Goal: Task Accomplishment & Management: Manage account settings

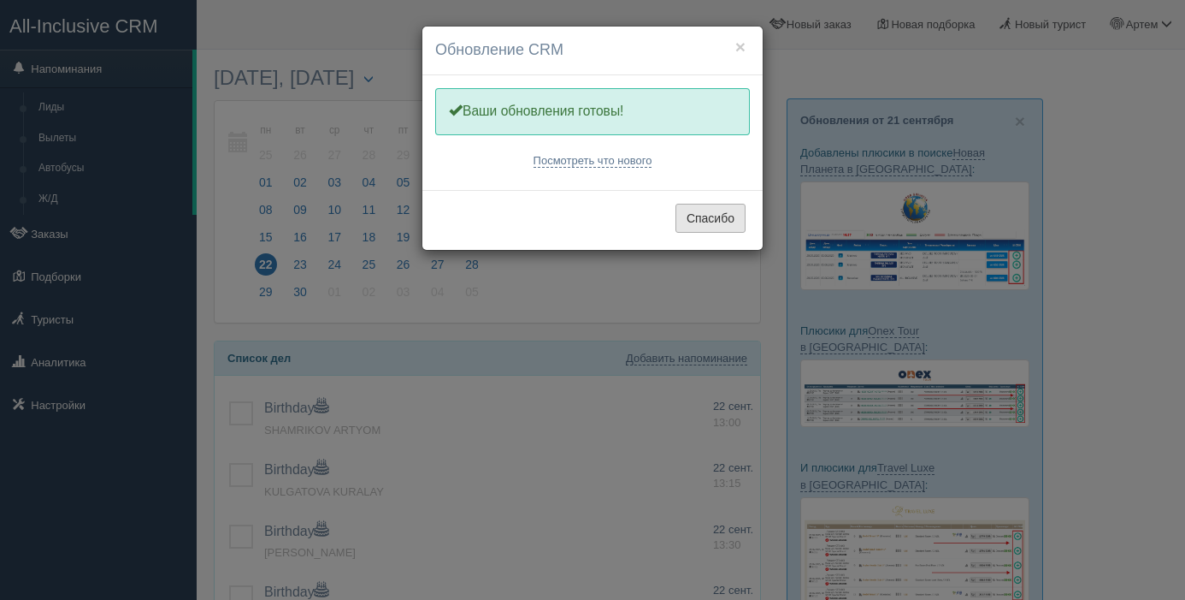
drag, startPoint x: 685, startPoint y: 222, endPoint x: 564, endPoint y: 348, distance: 175.4
click at [684, 222] on button "Спасибо" at bounding box center [711, 218] width 70 height 29
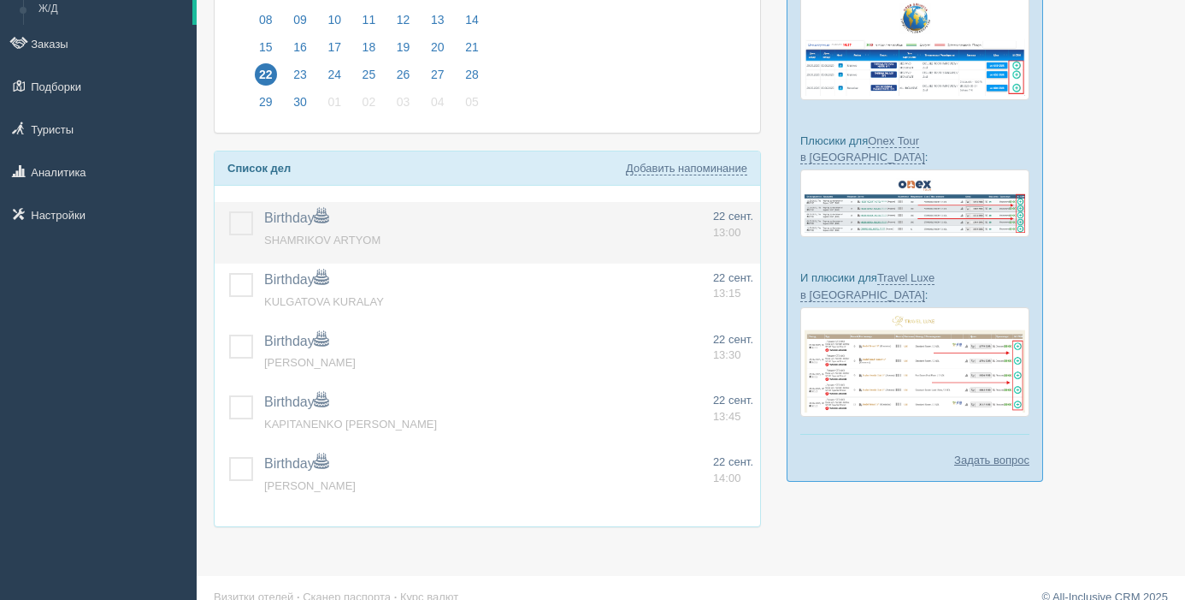
scroll to position [192, 0]
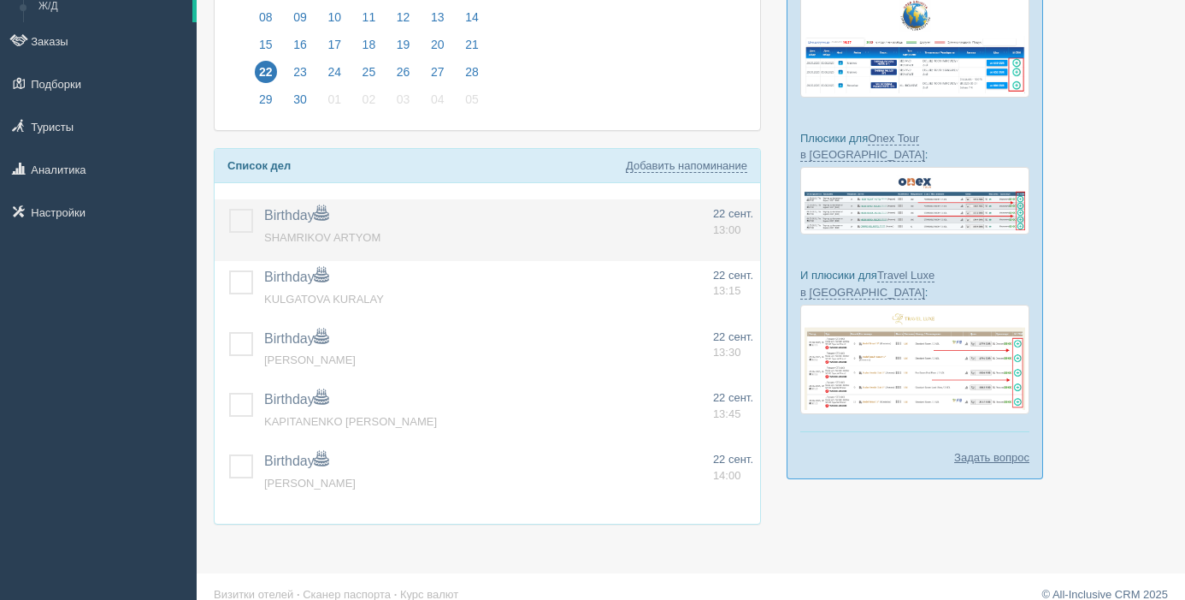
click at [229, 209] on label at bounding box center [229, 209] width 0 height 0
click at [0, 0] on input "checkbox" at bounding box center [0, 0] width 0 height 0
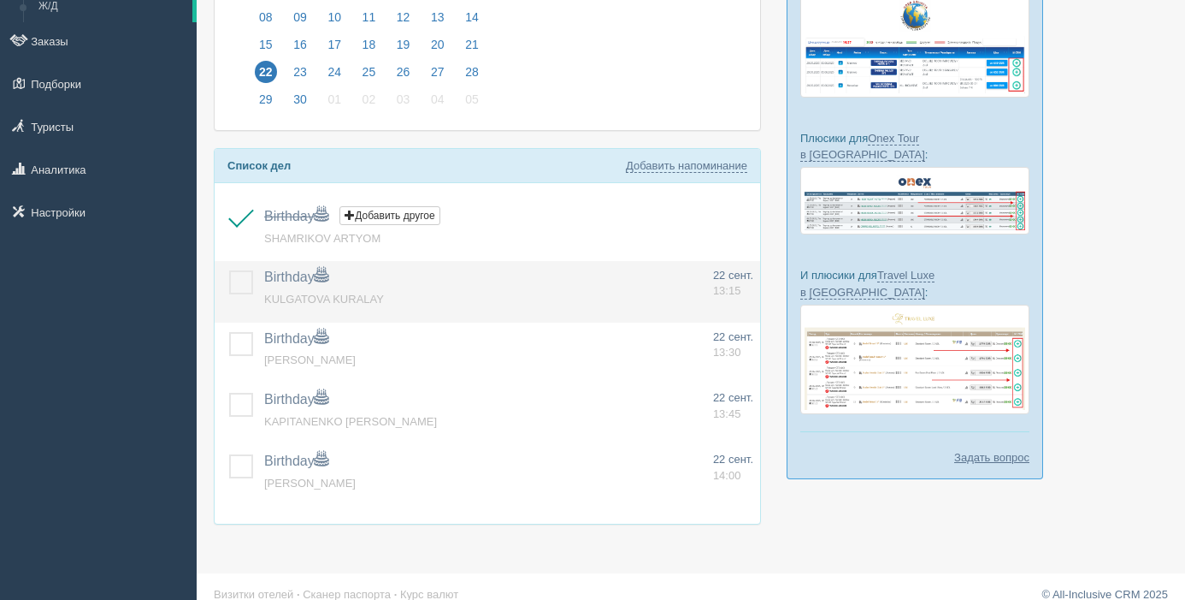
click at [229, 270] on label at bounding box center [229, 270] width 0 height 0
click at [0, 0] on input "checkbox" at bounding box center [0, 0] width 0 height 0
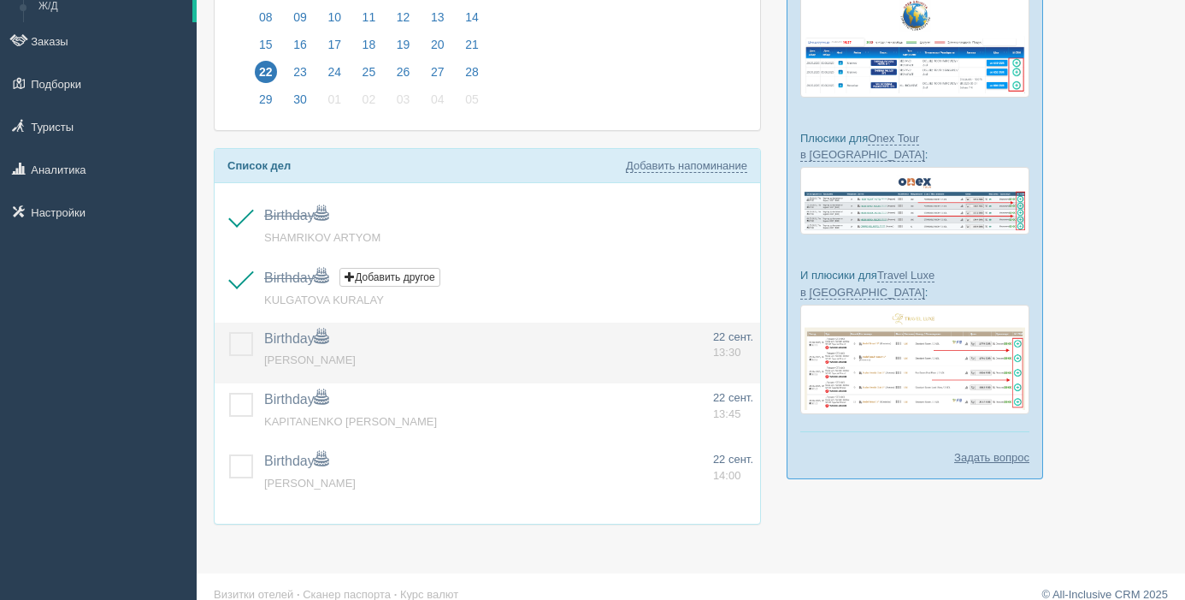
click at [229, 332] on label at bounding box center [229, 332] width 0 height 0
click at [0, 0] on input "checkbox" at bounding box center [0, 0] width 0 height 0
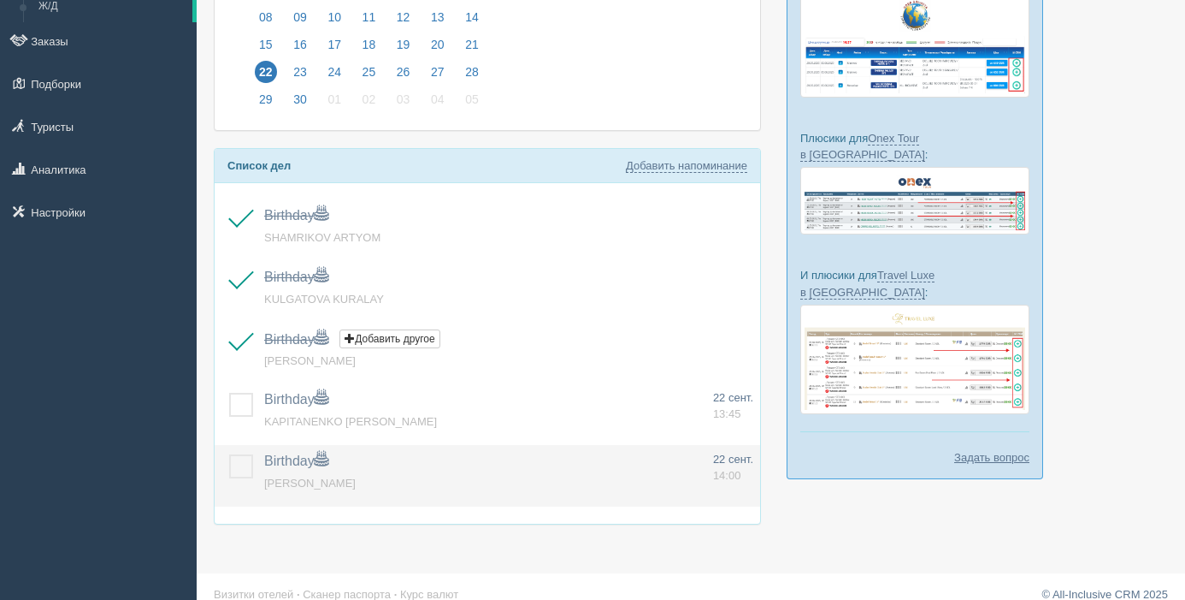
drag, startPoint x: 248, startPoint y: 408, endPoint x: 247, endPoint y: 450, distance: 41.9
click at [229, 393] on label at bounding box center [229, 393] width 0 height 0
click at [0, 0] on input "checkbox" at bounding box center [0, 0] width 0 height 0
drag, startPoint x: 245, startPoint y: 468, endPoint x: 257, endPoint y: 454, distance: 18.2
click at [229, 454] on label at bounding box center [229, 454] width 0 height 0
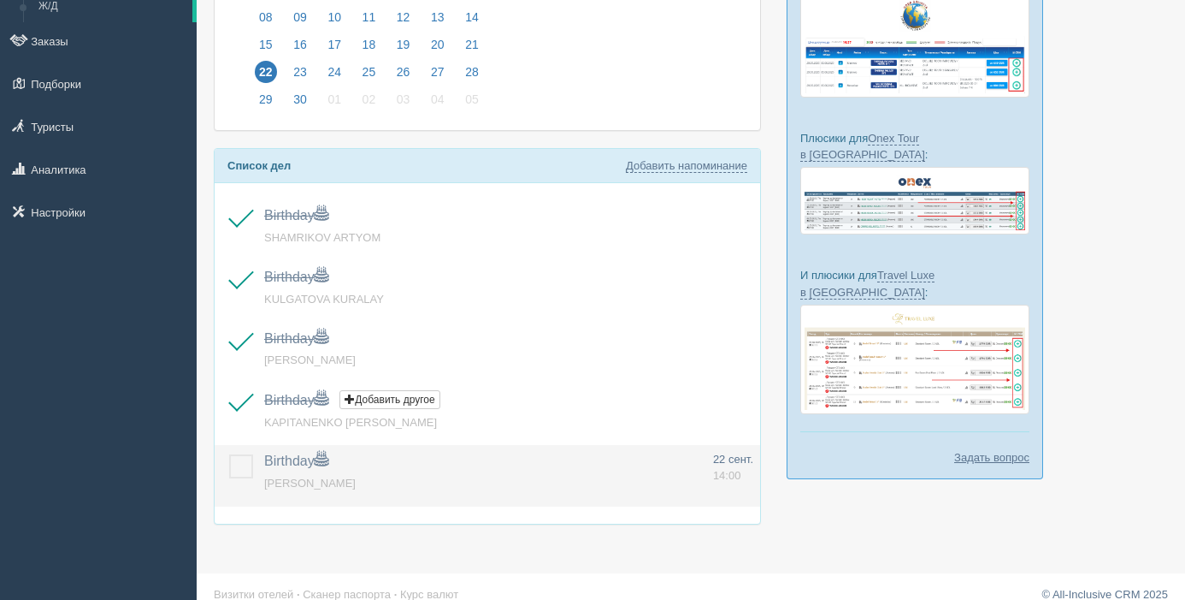
click at [0, 0] on input "checkbox" at bounding box center [0, 0] width 0 height 0
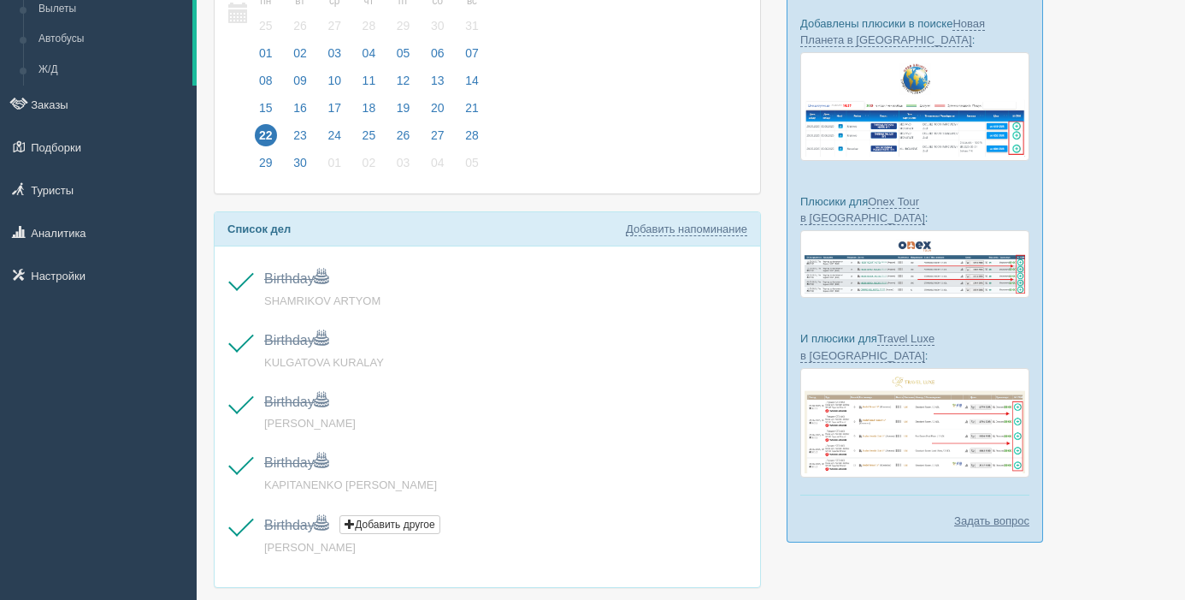
scroll to position [126, 0]
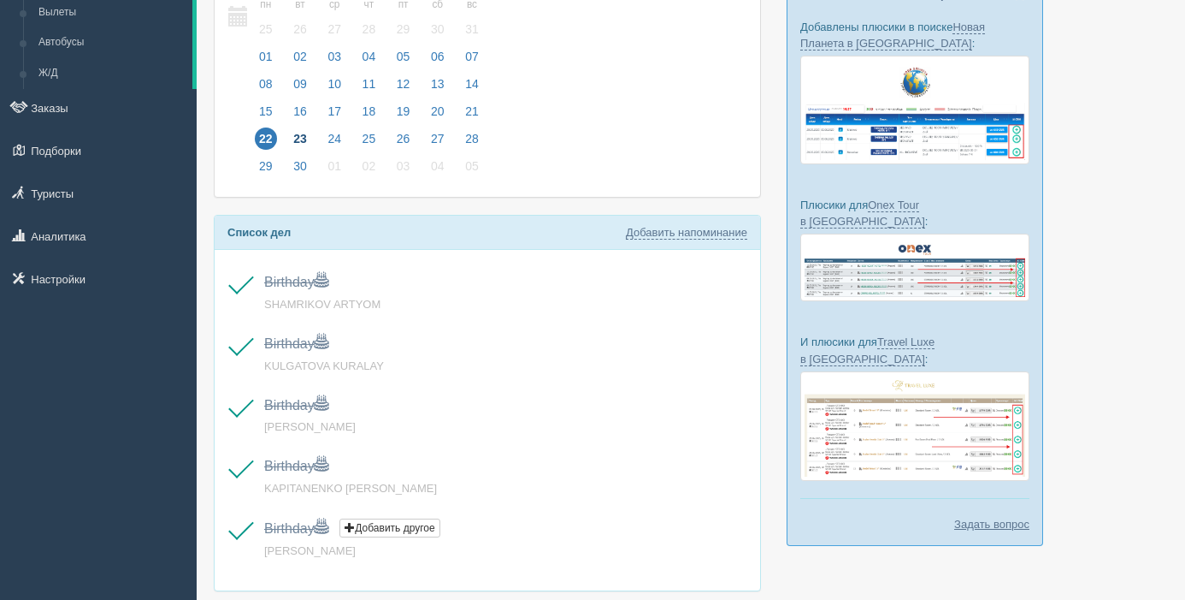
click at [303, 135] on span "23" at bounding box center [300, 138] width 22 height 22
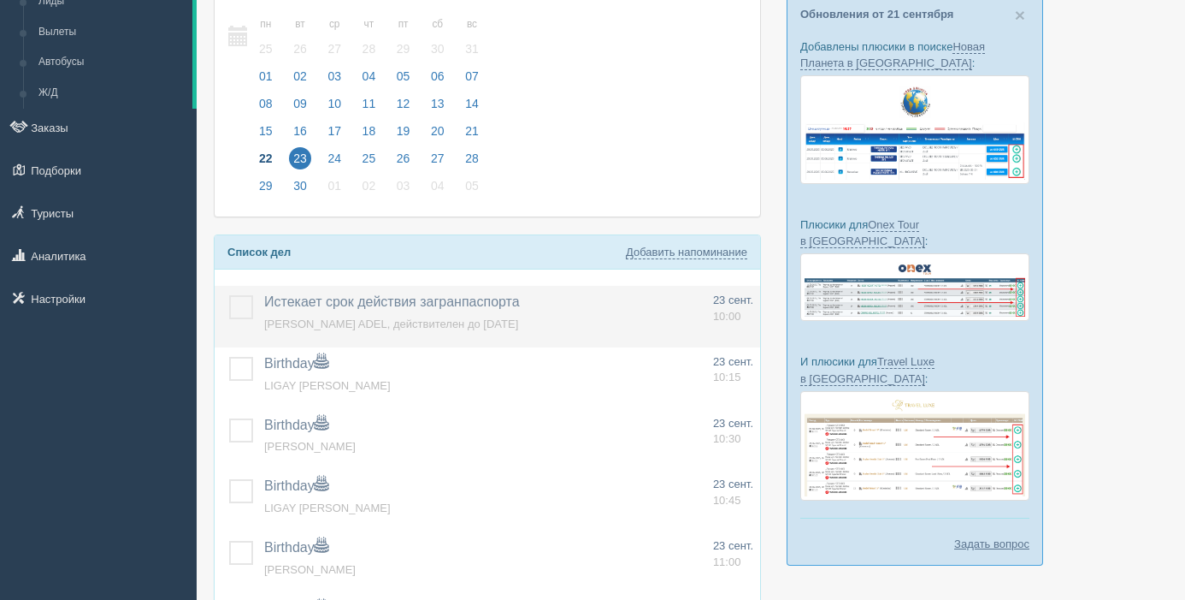
scroll to position [114, 0]
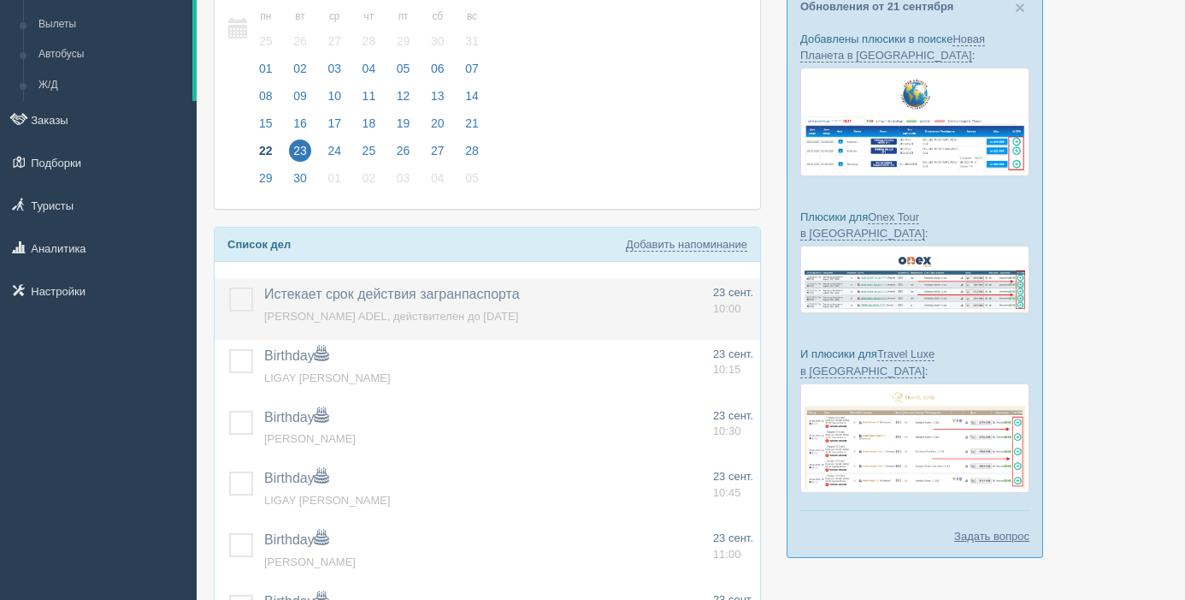
click at [229, 287] on label at bounding box center [229, 287] width 0 height 0
click at [0, 0] on input "checkbox" at bounding box center [0, 0] width 0 height 0
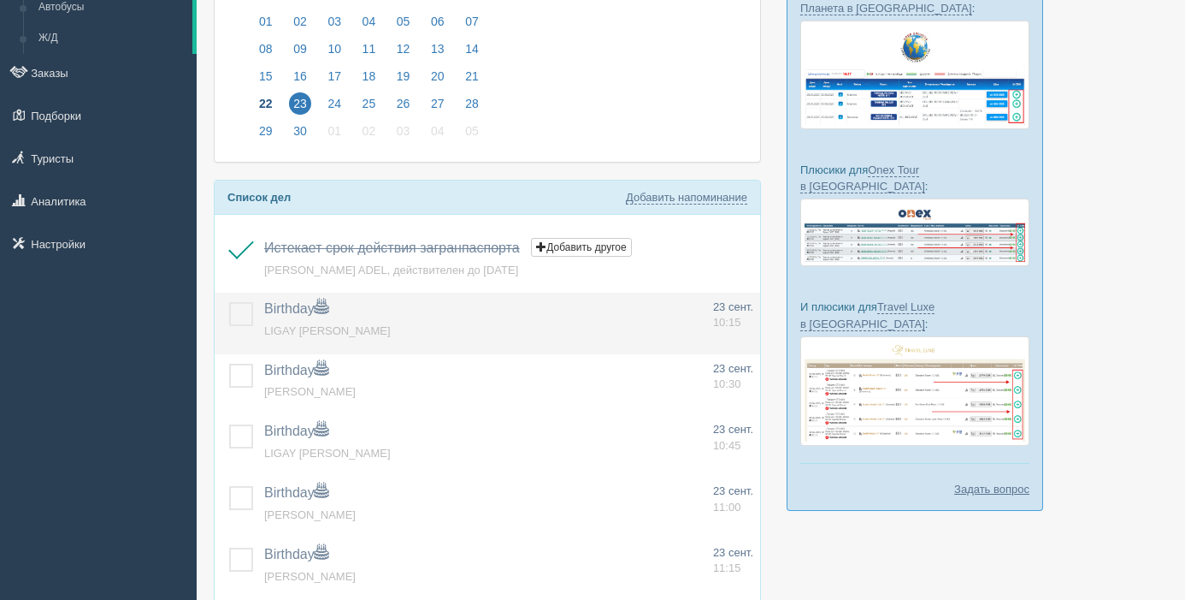
scroll to position [165, 0]
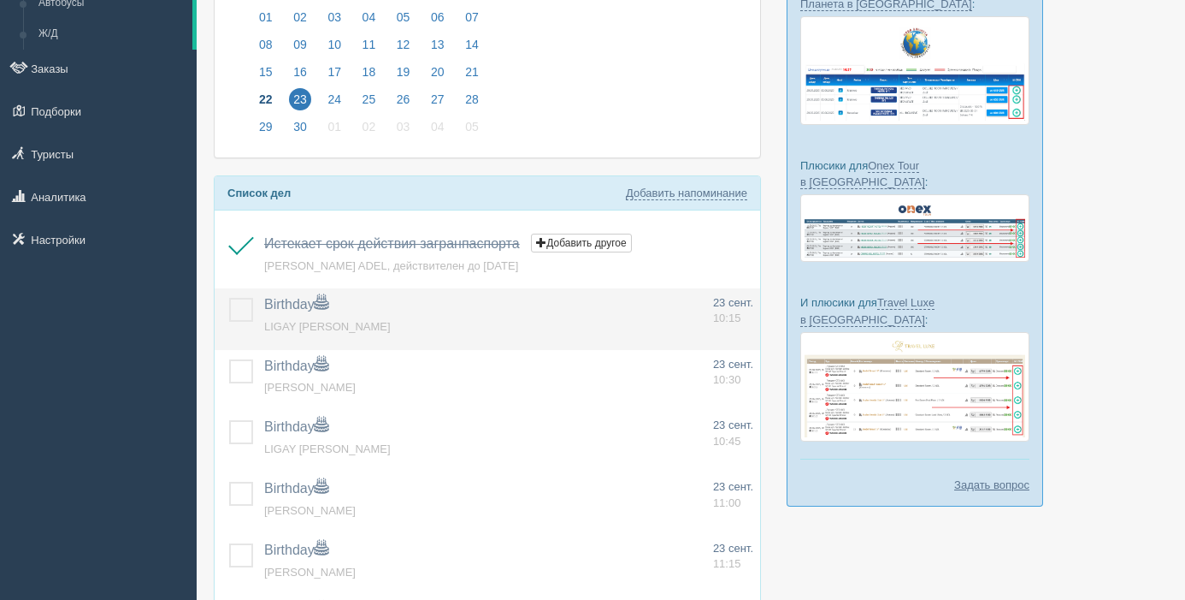
click at [229, 298] on label at bounding box center [229, 298] width 0 height 0
click at [0, 0] on input "checkbox" at bounding box center [0, 0] width 0 height 0
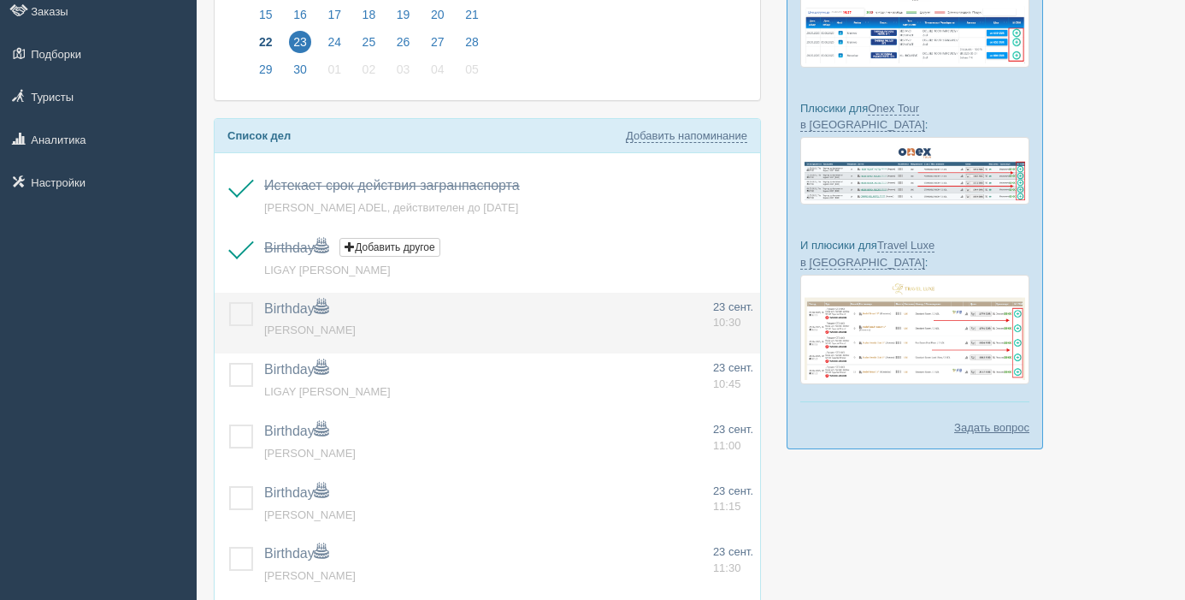
click at [229, 302] on label at bounding box center [229, 302] width 0 height 0
click at [0, 0] on input "checkbox" at bounding box center [0, 0] width 0 height 0
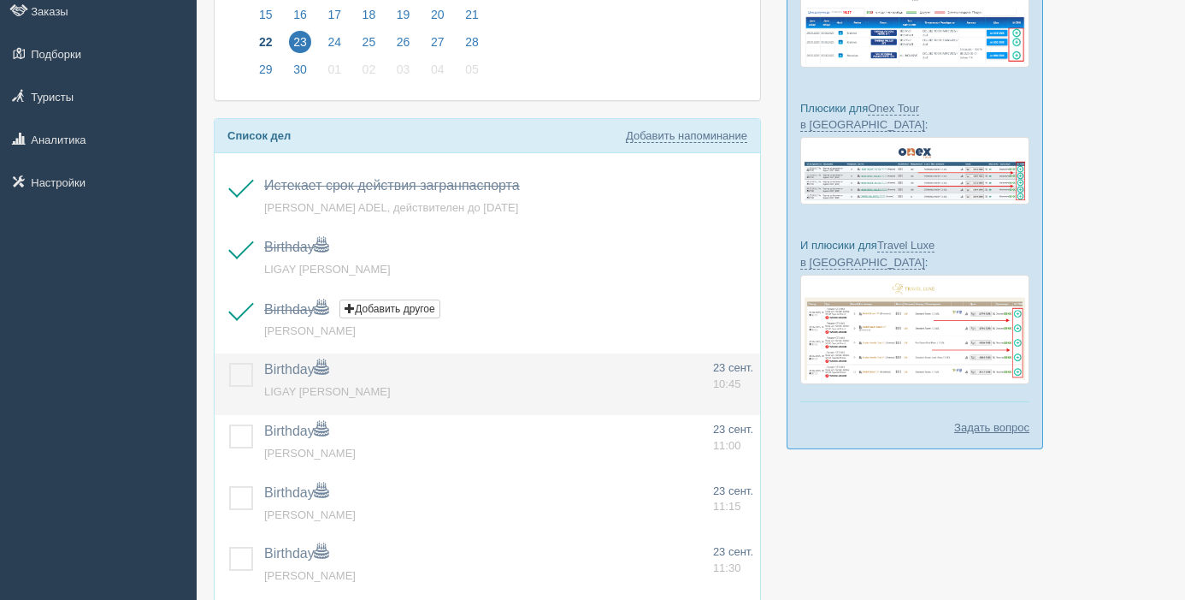
click at [229, 363] on label at bounding box center [229, 363] width 0 height 0
click at [0, 0] on input "checkbox" at bounding box center [0, 0] width 0 height 0
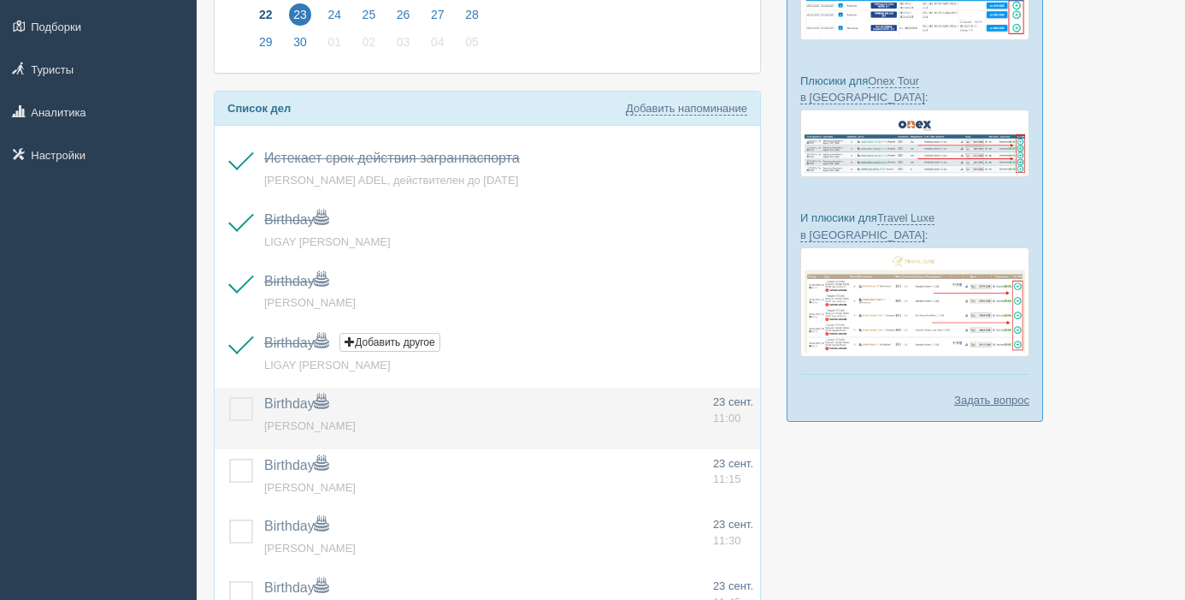
scroll to position [258, 0]
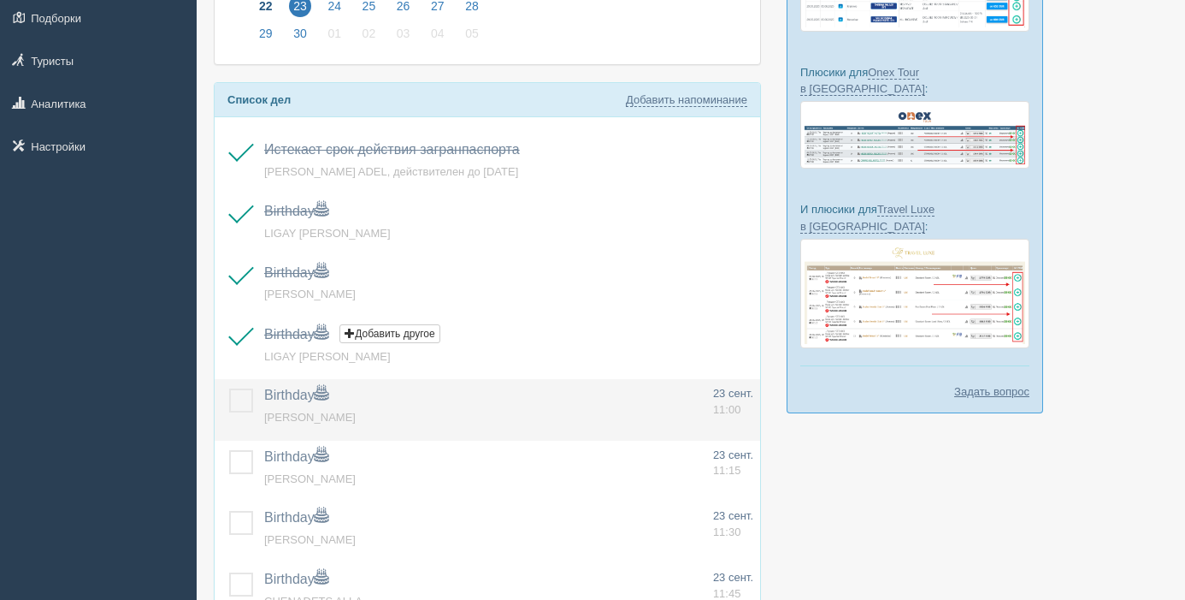
click at [229, 388] on label at bounding box center [229, 388] width 0 height 0
click at [0, 0] on input "checkbox" at bounding box center [0, 0] width 0 height 0
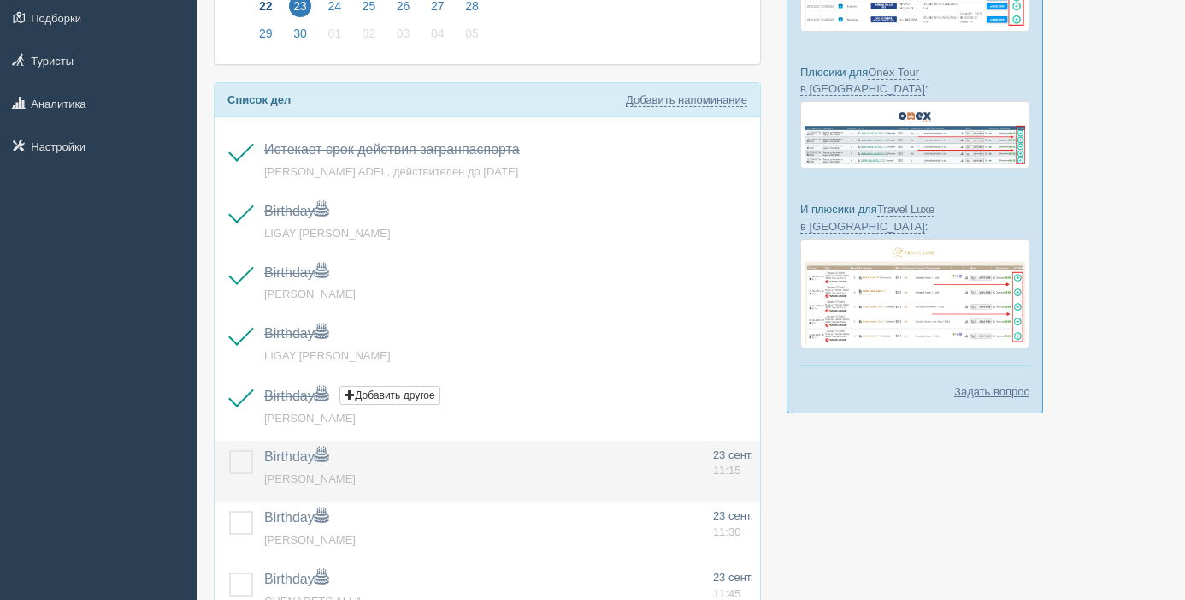
click at [229, 450] on label at bounding box center [229, 450] width 0 height 0
click at [0, 0] on input "checkbox" at bounding box center [0, 0] width 0 height 0
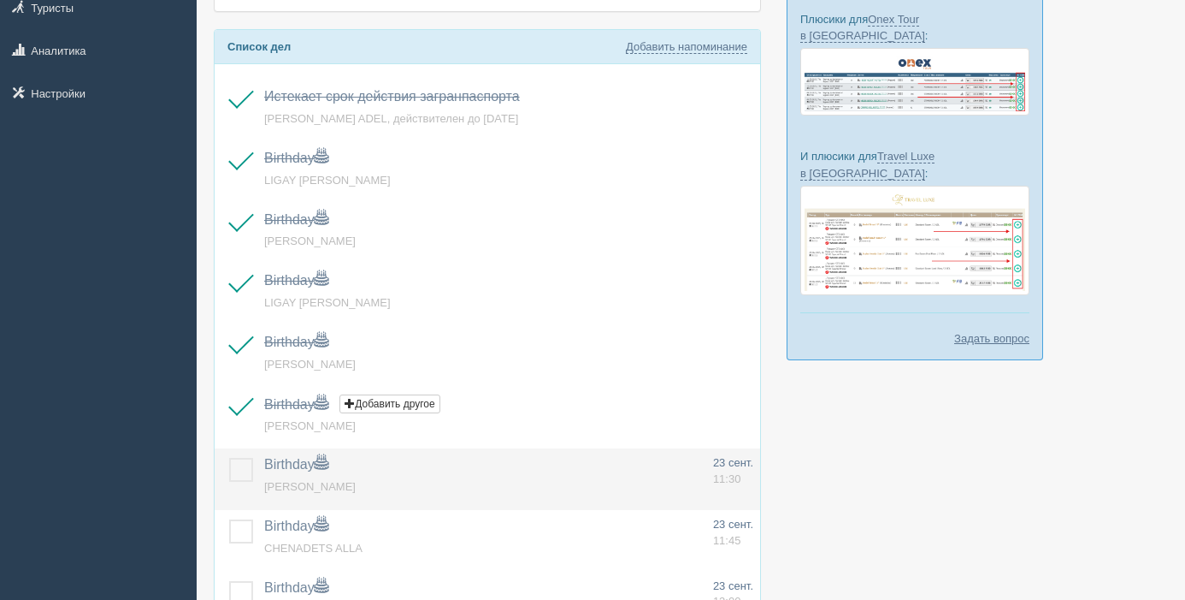
click at [229, 458] on label at bounding box center [229, 458] width 0 height 0
click at [0, 0] on input "checkbox" at bounding box center [0, 0] width 0 height 0
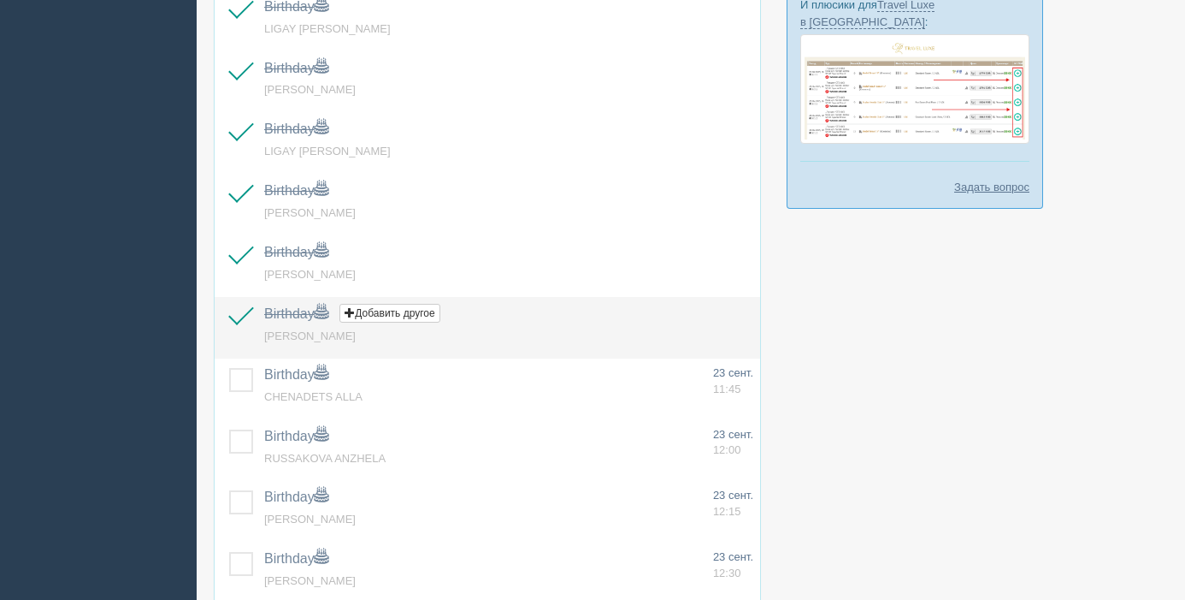
scroll to position [543, 0]
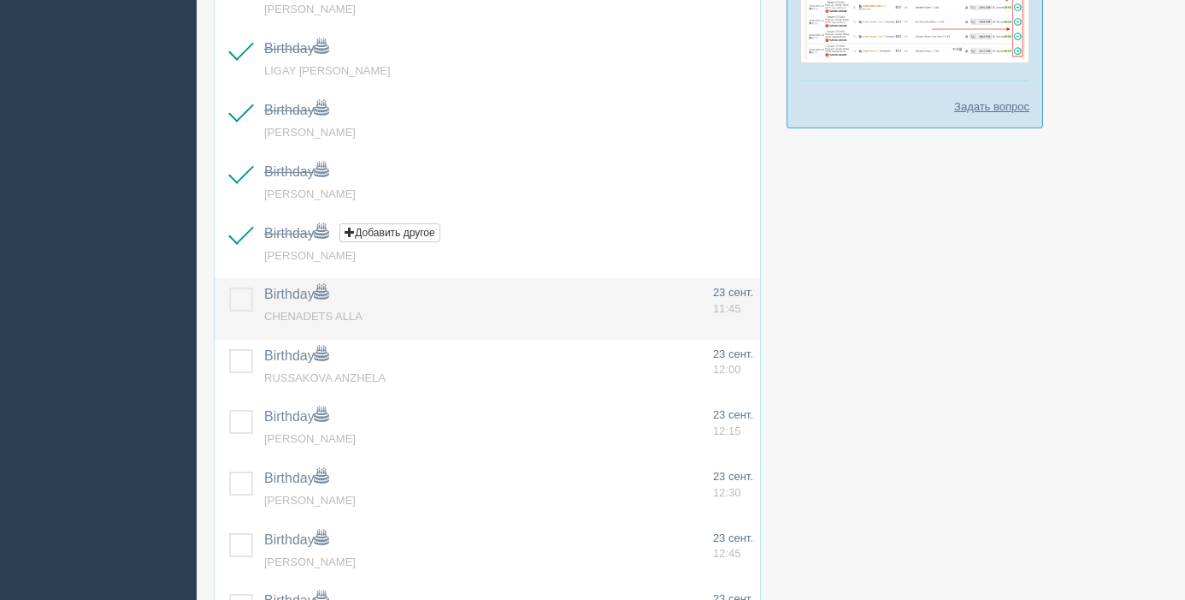
click at [229, 287] on label at bounding box center [229, 287] width 0 height 0
click at [0, 0] on input "checkbox" at bounding box center [0, 0] width 0 height 0
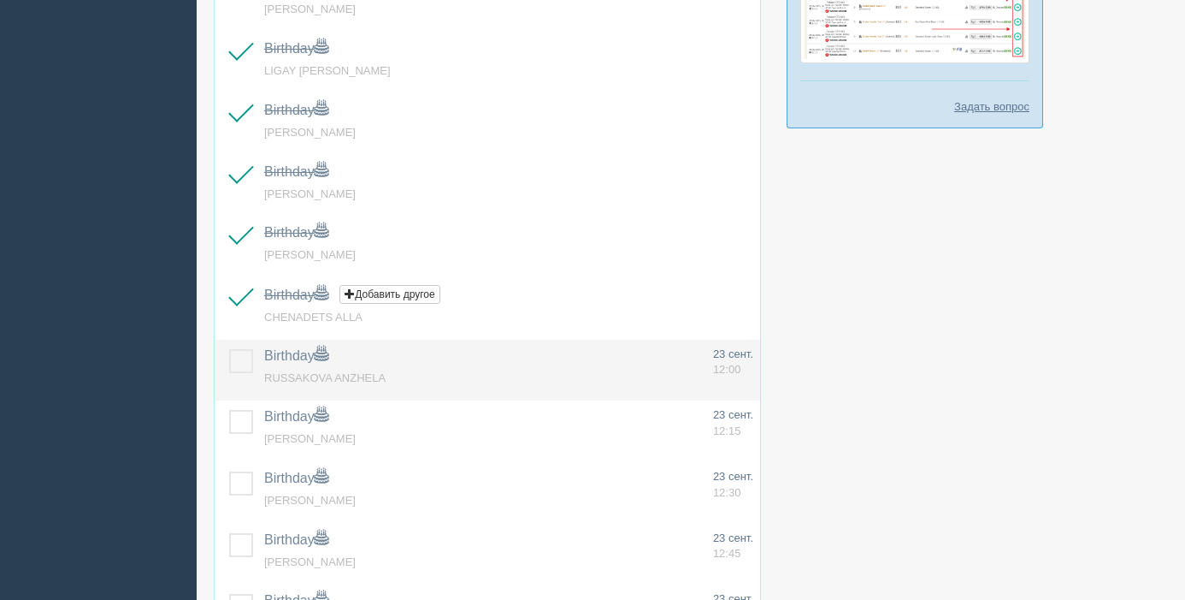
click at [229, 349] on label at bounding box center [229, 349] width 0 height 0
click at [0, 0] on input "checkbox" at bounding box center [0, 0] width 0 height 0
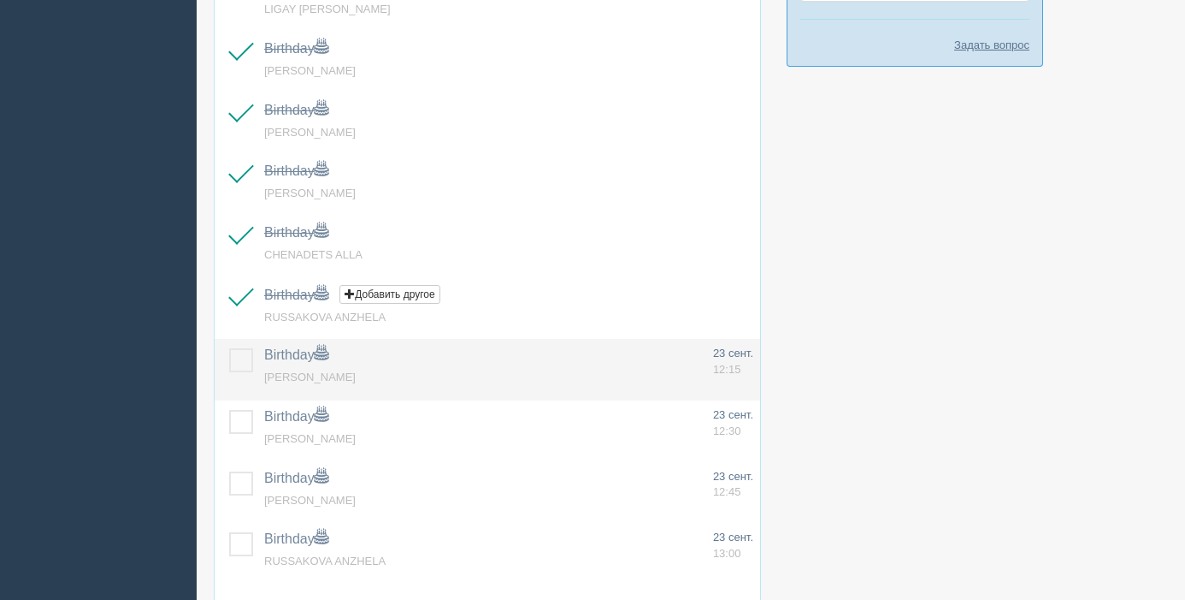
drag, startPoint x: 241, startPoint y: 359, endPoint x: 248, endPoint y: 367, distance: 10.3
click at [229, 348] on label at bounding box center [229, 348] width 0 height 0
click at [0, 0] on input "checkbox" at bounding box center [0, 0] width 0 height 0
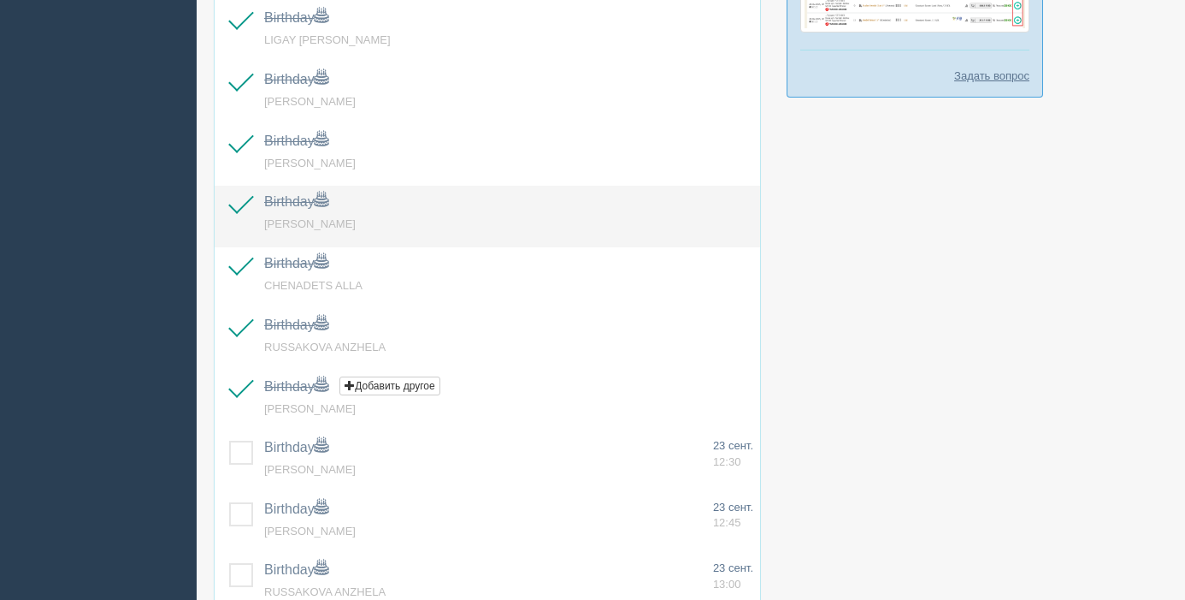
scroll to position [588, 0]
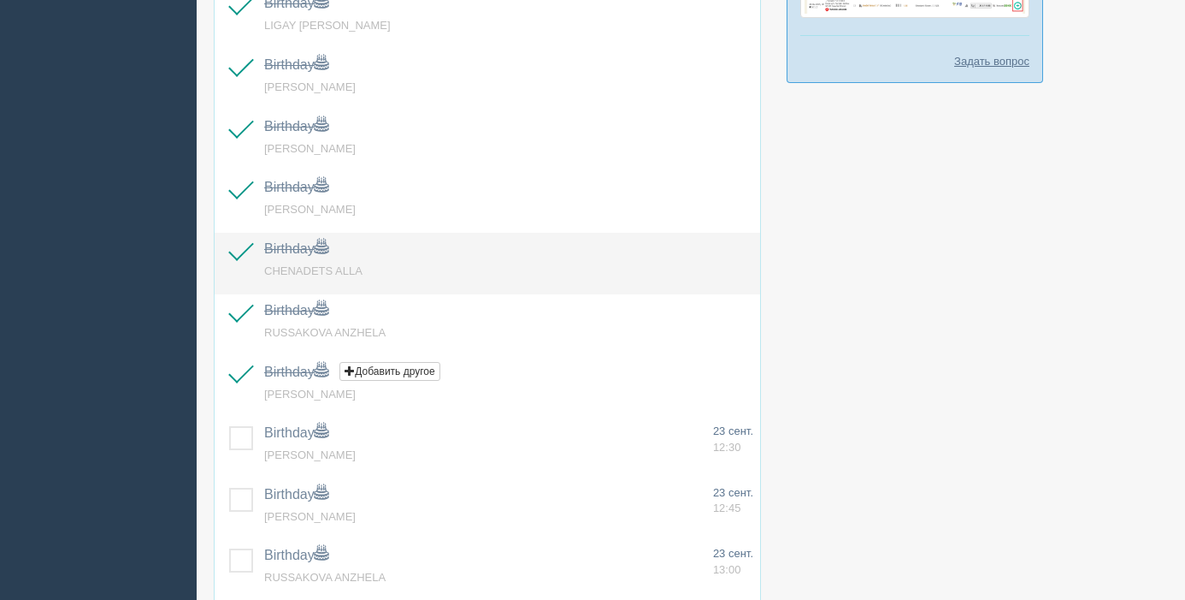
click at [229, 242] on label at bounding box center [229, 242] width 0 height 0
click at [0, 0] on input "checkbox" at bounding box center [0, 0] width 0 height 0
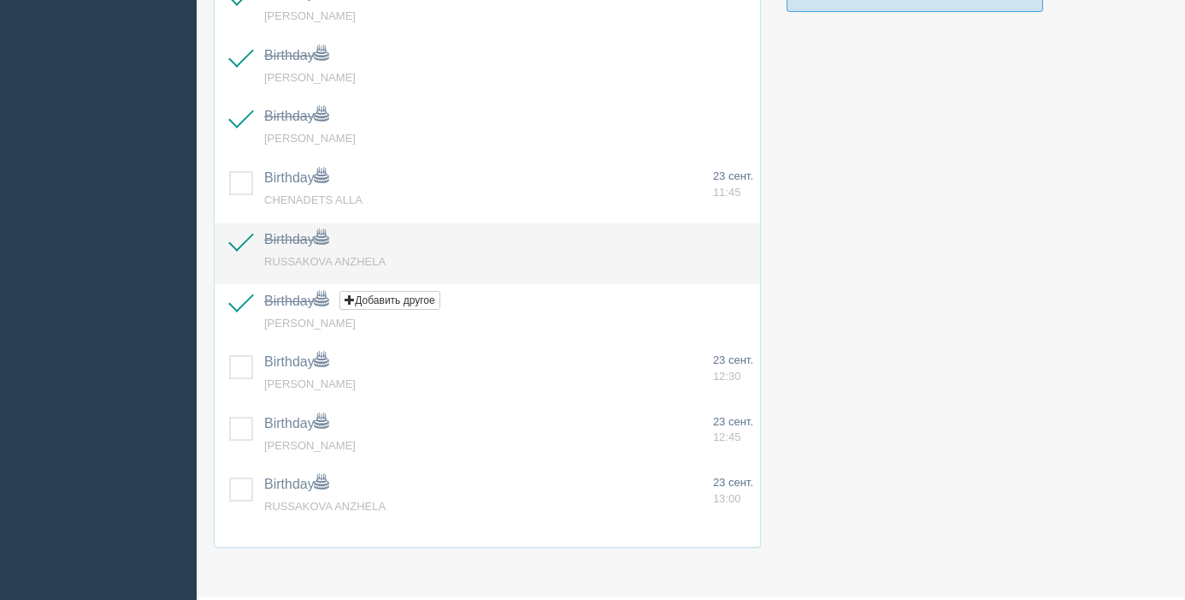
scroll to position [702, 0]
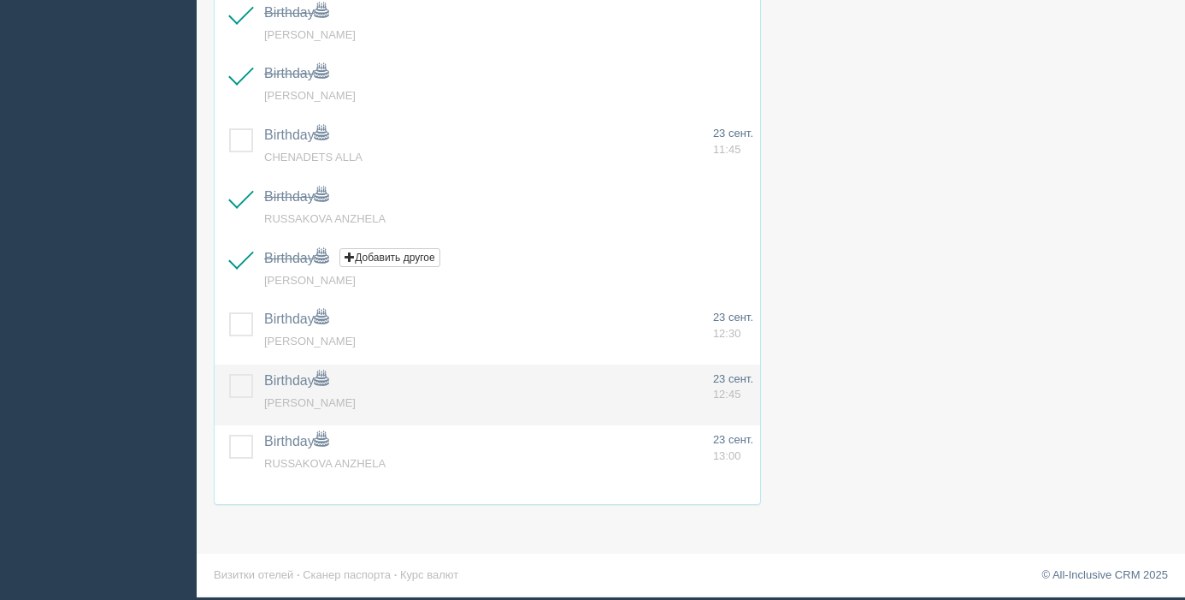
drag, startPoint x: 238, startPoint y: 454, endPoint x: 233, endPoint y: 411, distance: 43.1
click at [229, 434] on label at bounding box center [229, 434] width 0 height 0
click at [0, 0] on input "checkbox" at bounding box center [0, 0] width 0 height 0
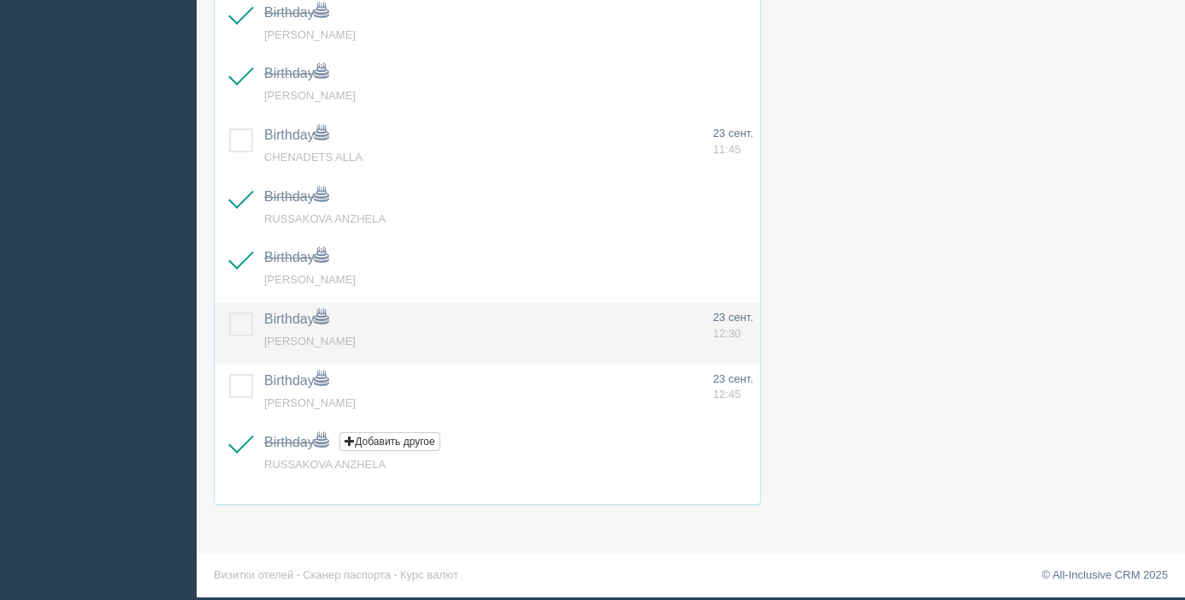
drag, startPoint x: 232, startPoint y: 383, endPoint x: 239, endPoint y: 360, distance: 24.3
click at [229, 374] on label at bounding box center [229, 374] width 0 height 0
click at [0, 0] on input "checkbox" at bounding box center [0, 0] width 0 height 0
click at [229, 312] on label at bounding box center [229, 312] width 0 height 0
click at [0, 0] on input "checkbox" at bounding box center [0, 0] width 0 height 0
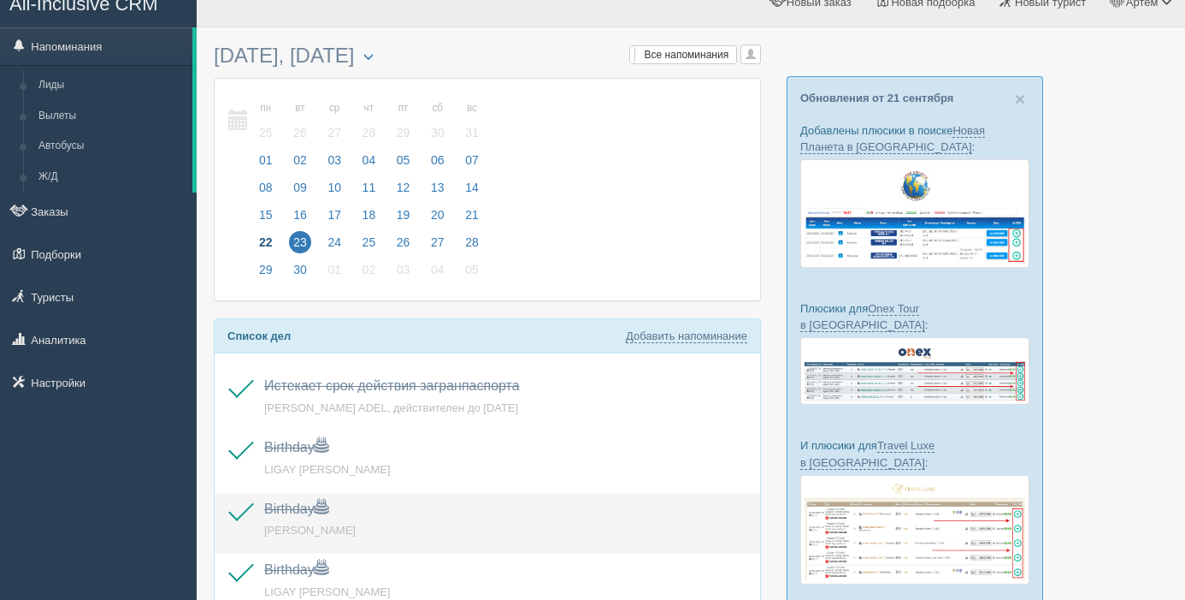
scroll to position [0, 0]
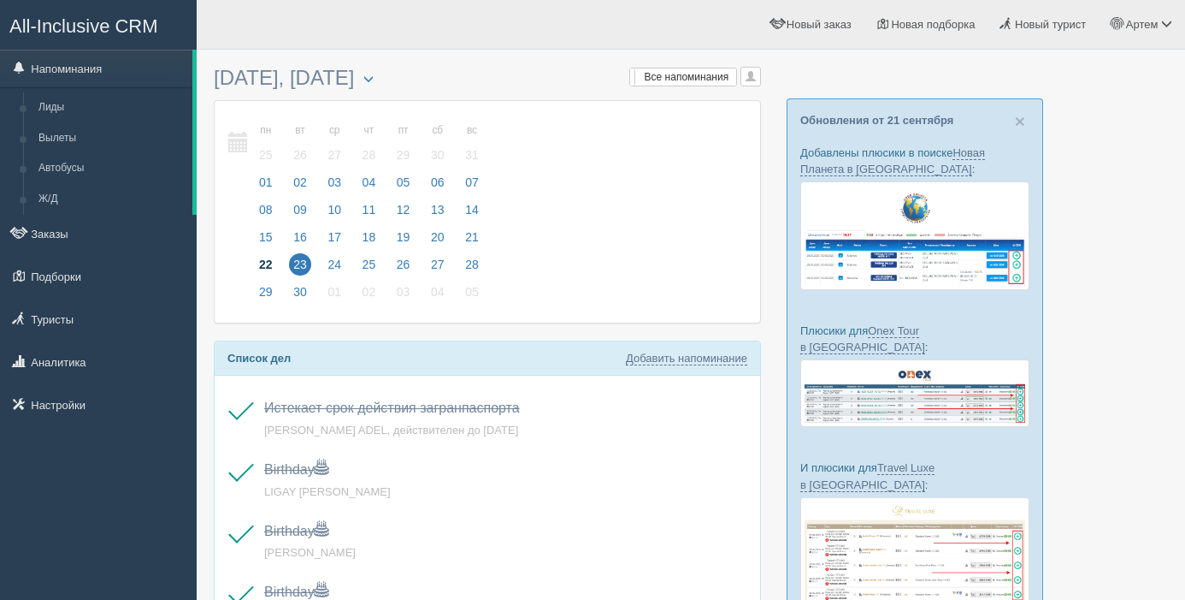
click at [268, 268] on span "22" at bounding box center [266, 264] width 22 height 22
